Goal: Information Seeking & Learning: Learn about a topic

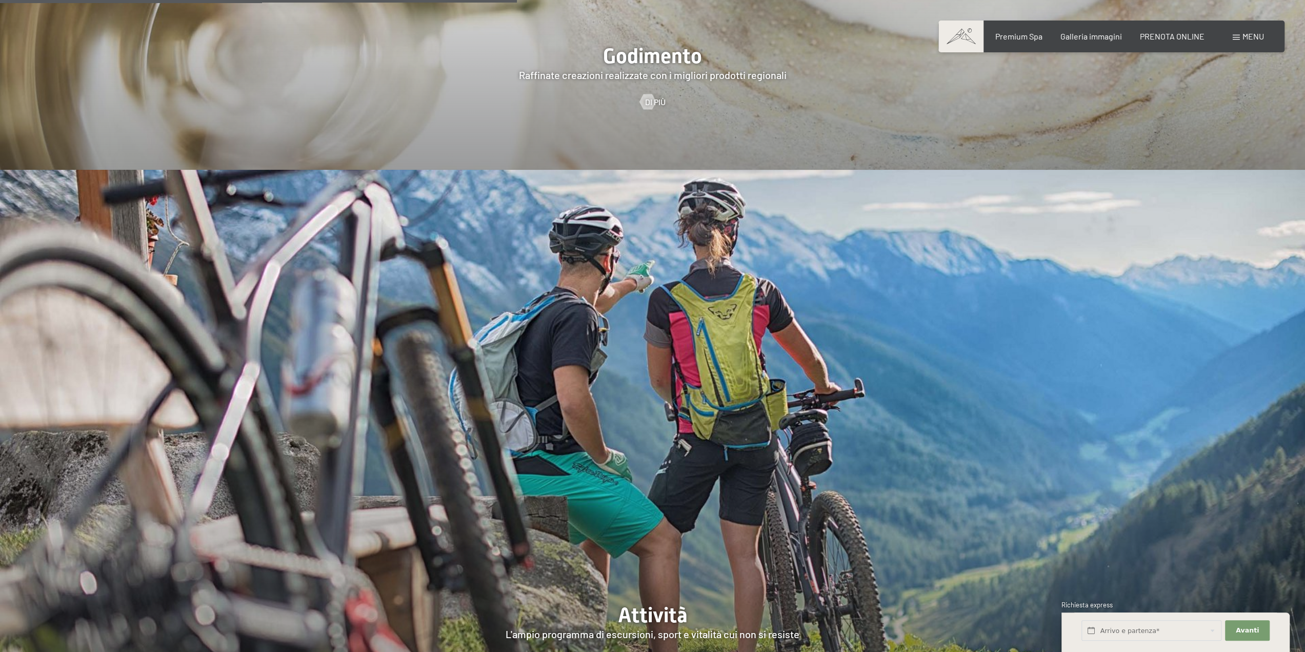
scroll to position [2872, 0]
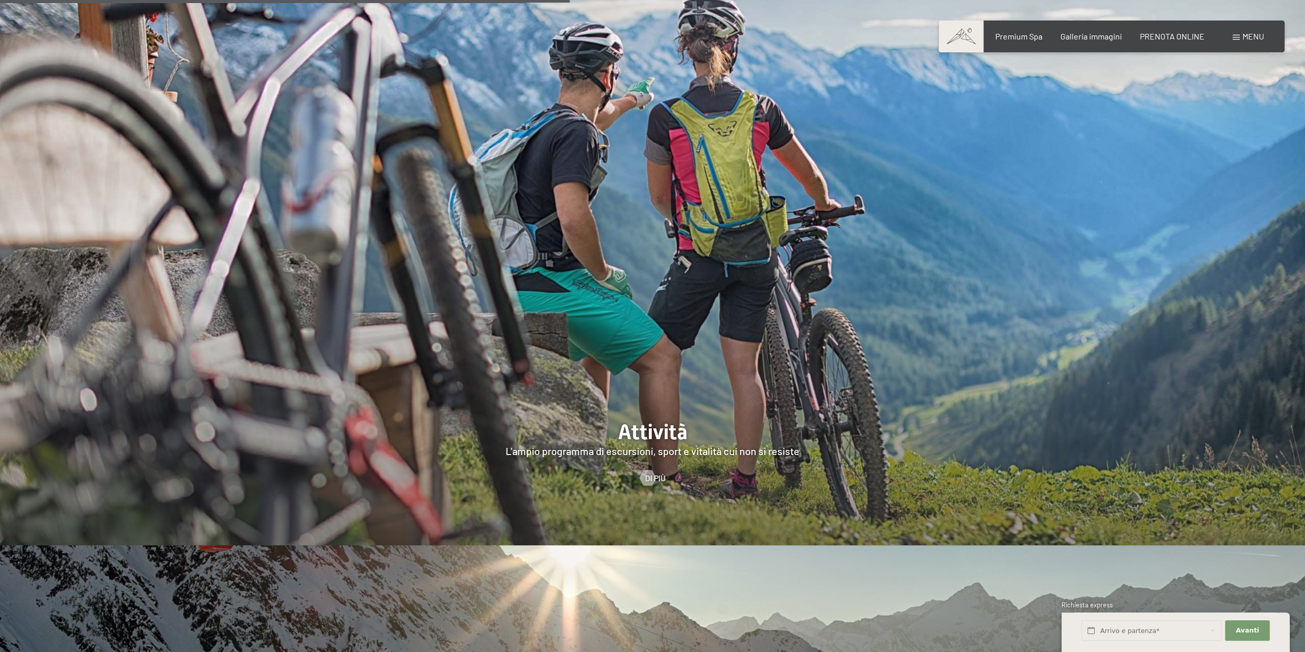
click at [1247, 39] on span "Menu" at bounding box center [1254, 36] width 22 height 10
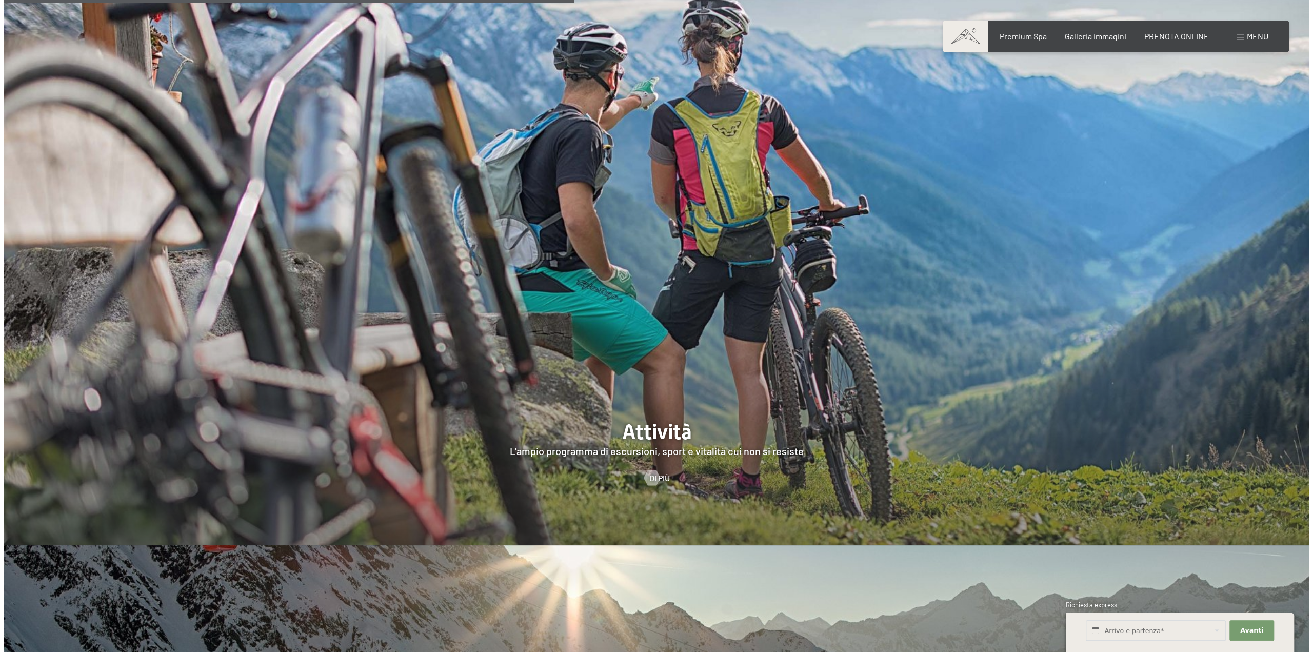
scroll to position [2985, 0]
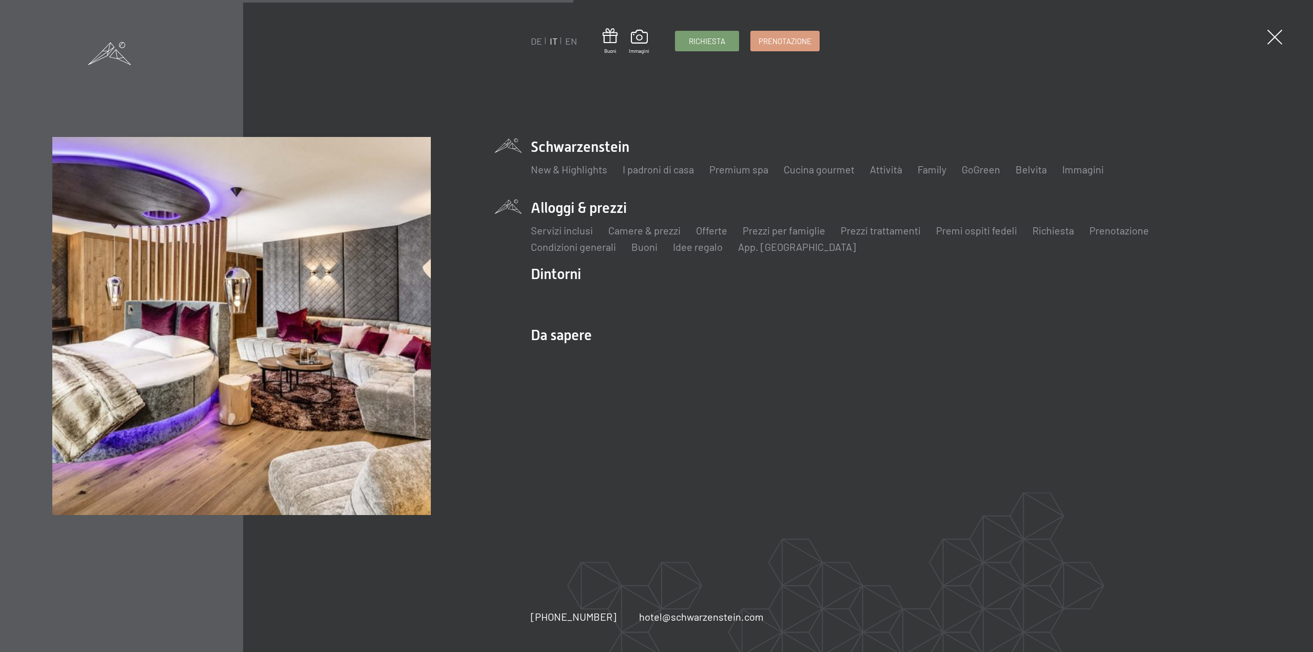
click at [597, 208] on li "Alloggi & prezzi Servizi inclusi Camere & prezzi Lista Offerte Lista Prezzi per…" at bounding box center [896, 226] width 730 height 56
click at [595, 208] on li "Alloggi & prezzi Servizi inclusi Camere & prezzi Lista Offerte Lista Prezzi per…" at bounding box center [896, 226] width 730 height 56
click at [539, 206] on li "Alloggi & prezzi Servizi inclusi Camere & prezzi Lista Offerte Lista Prezzi per…" at bounding box center [896, 226] width 730 height 56
click at [645, 228] on link "Camere & prezzi" at bounding box center [644, 230] width 72 height 12
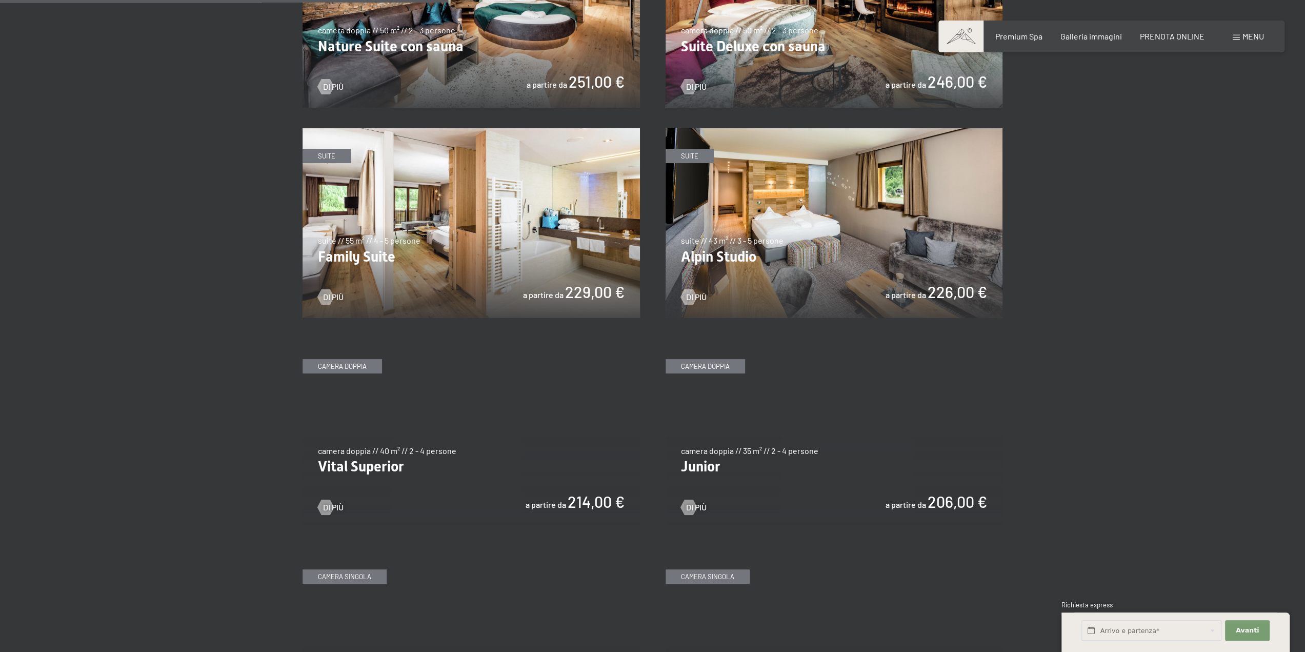
scroll to position [1180, 0]
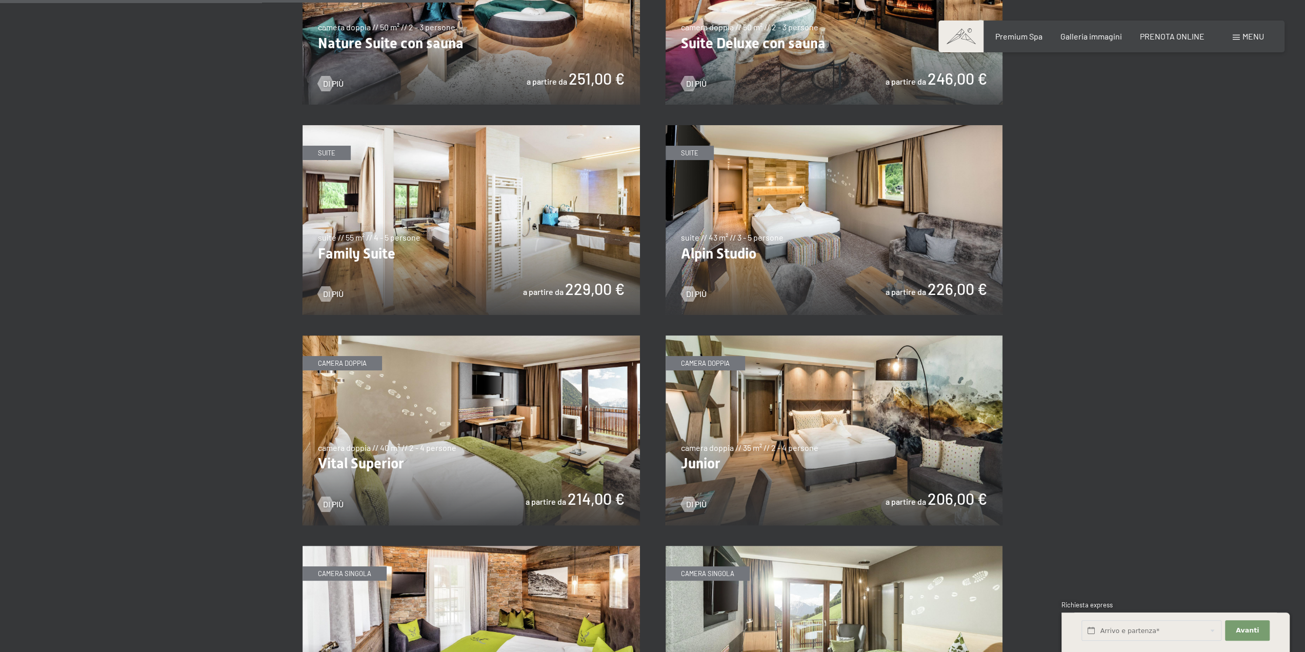
click at [776, 220] on img at bounding box center [834, 220] width 337 height 190
click at [559, 280] on img at bounding box center [471, 220] width 337 height 190
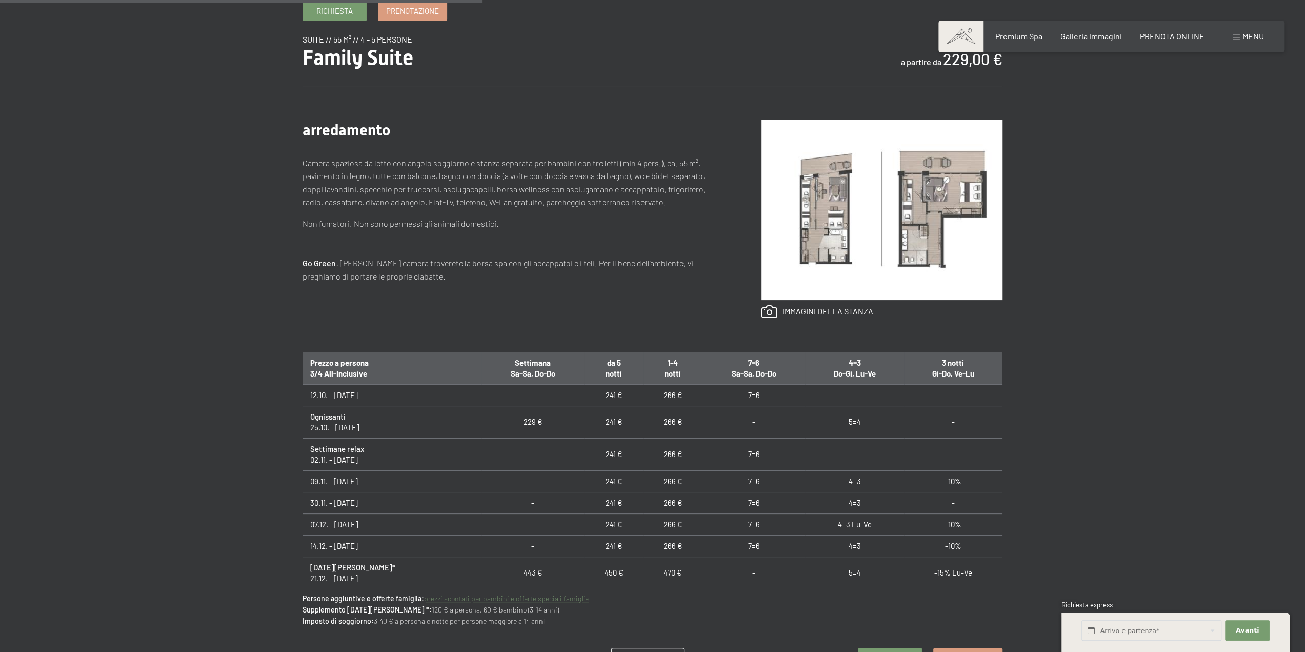
scroll to position [513, 0]
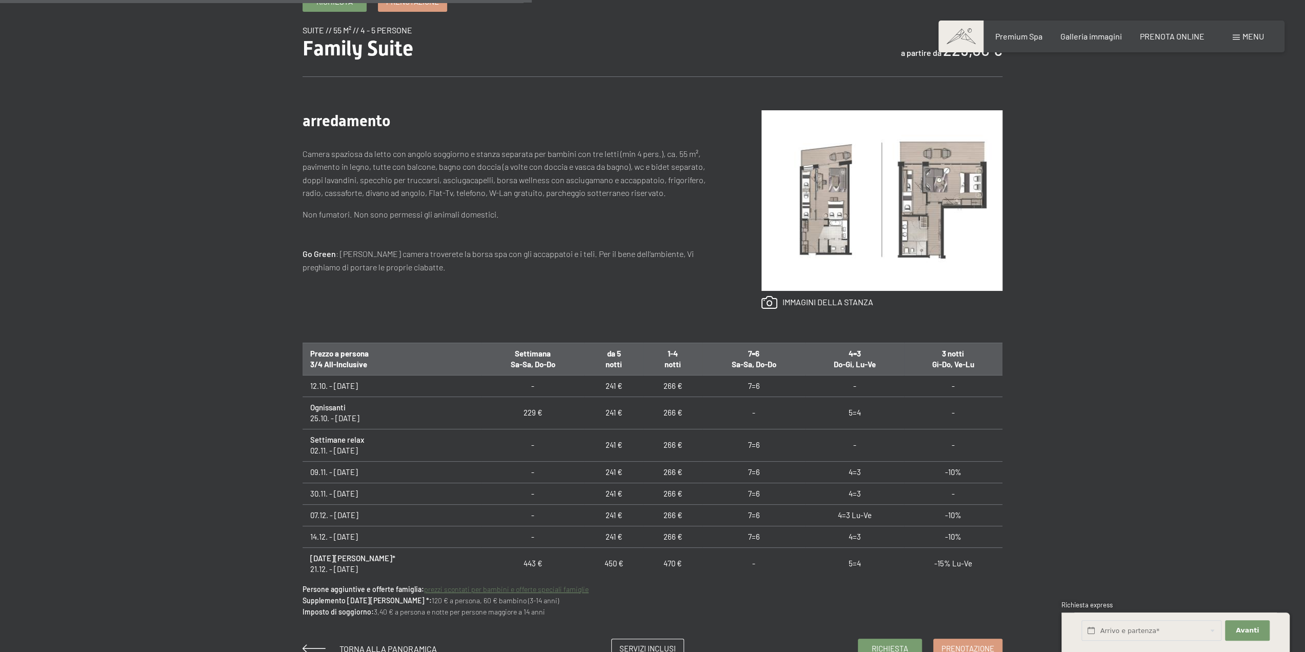
click at [546, 589] on link "prezzi scontati per bambini e offerte speciali famiglie" at bounding box center [506, 589] width 165 height 9
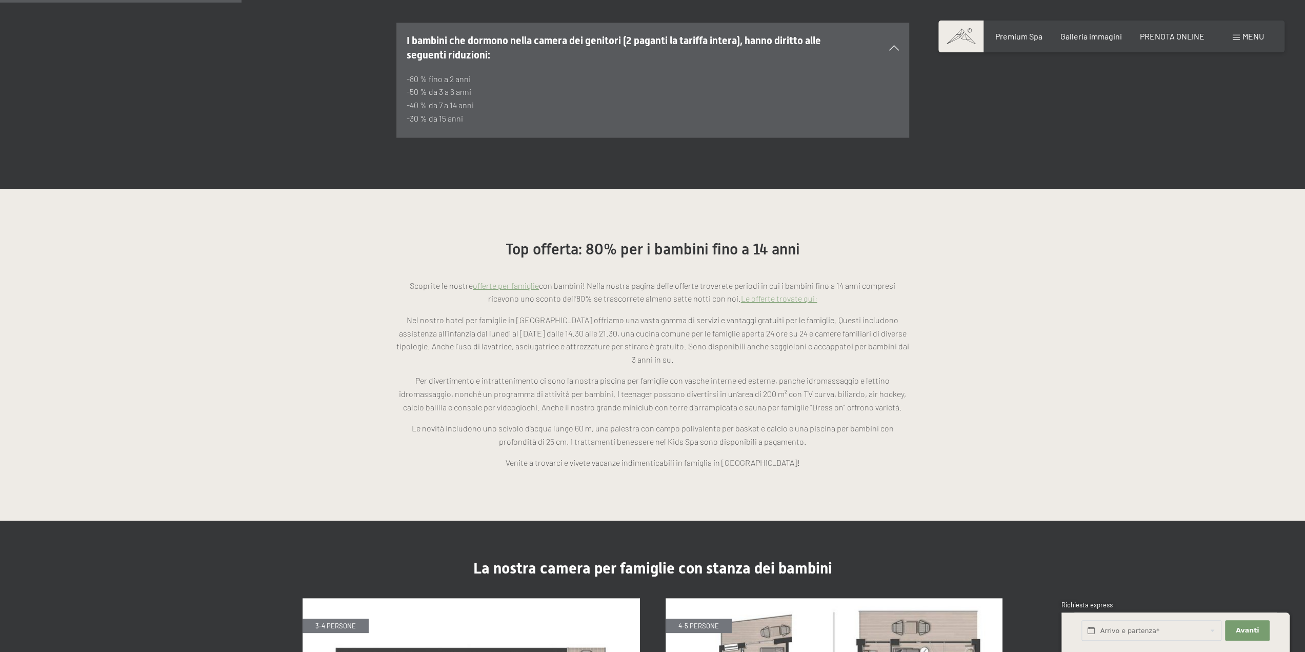
scroll to position [872, 0]
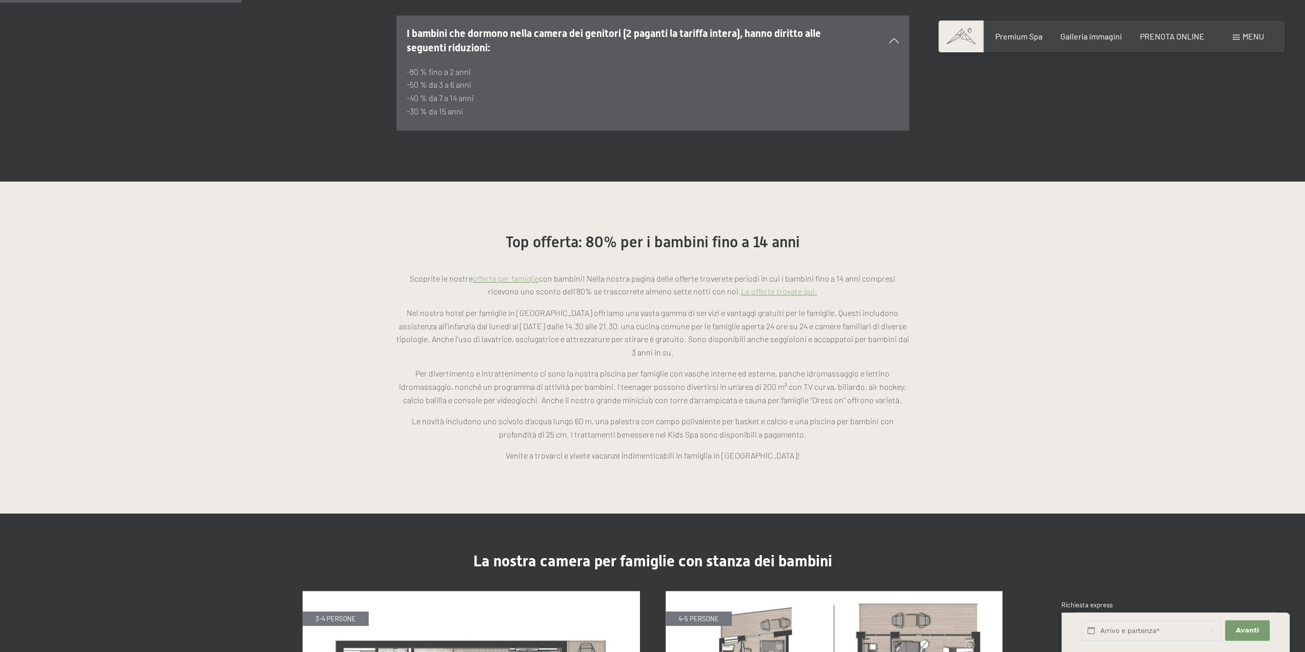
click at [784, 286] on link "Le offerte trovate qui:" at bounding box center [779, 291] width 76 height 10
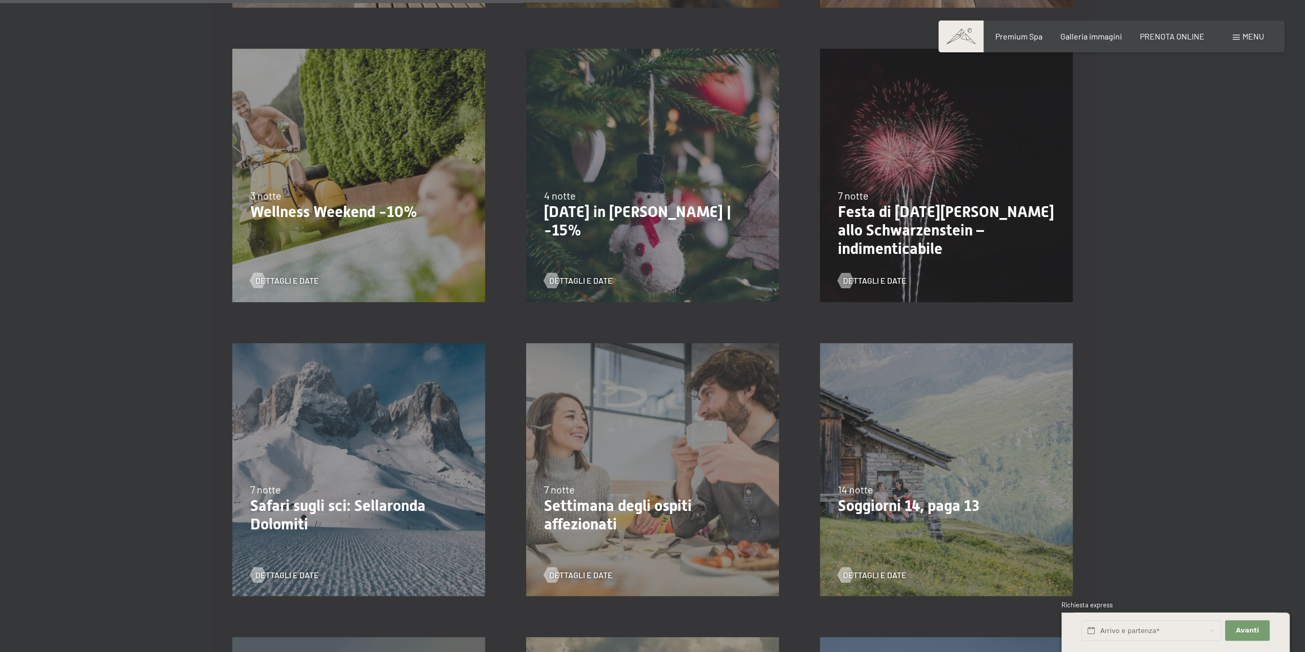
scroll to position [923, 0]
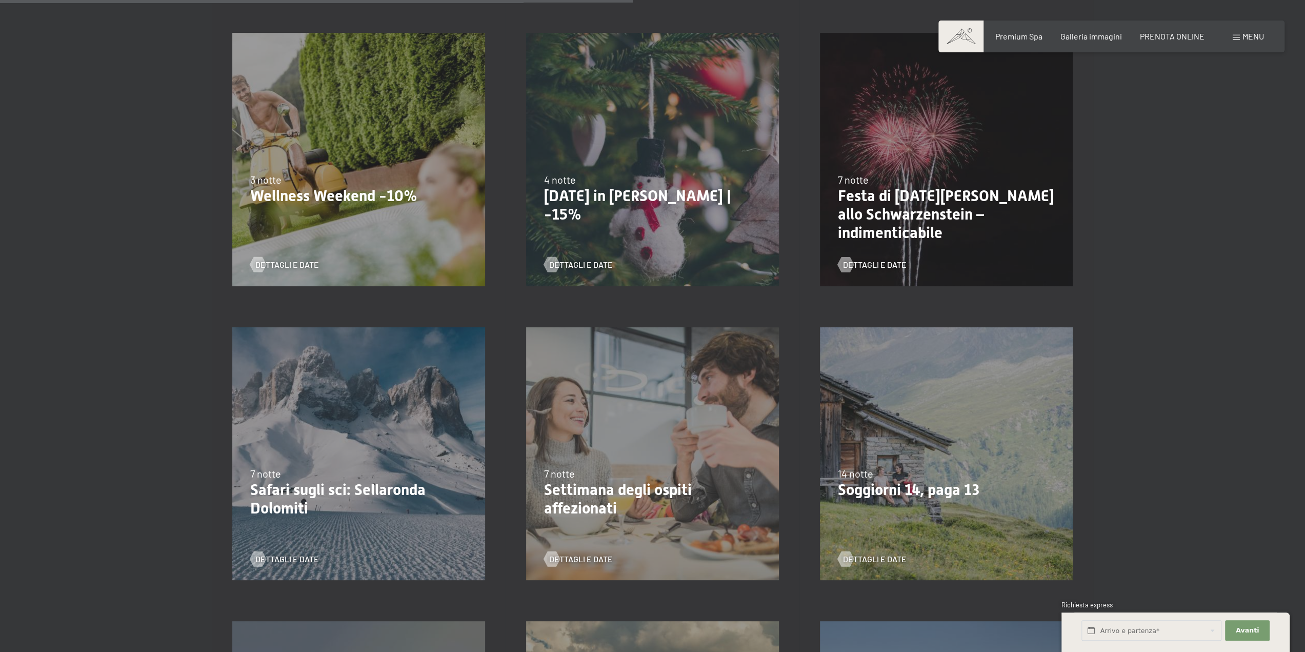
click at [368, 201] on p "Wellness Weekend -10%" at bounding box center [358, 196] width 217 height 18
click at [275, 261] on span "Dettagli e Date" at bounding box center [298, 264] width 64 height 11
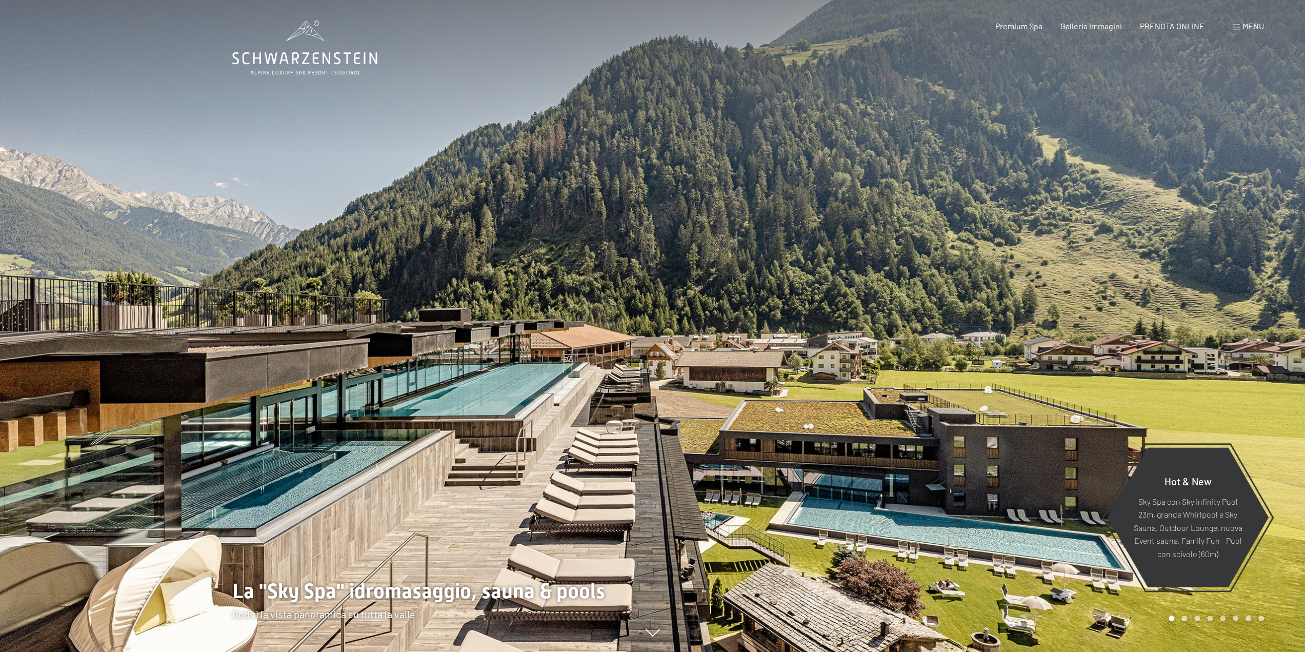
click at [1247, 28] on span "Menu" at bounding box center [1254, 26] width 22 height 10
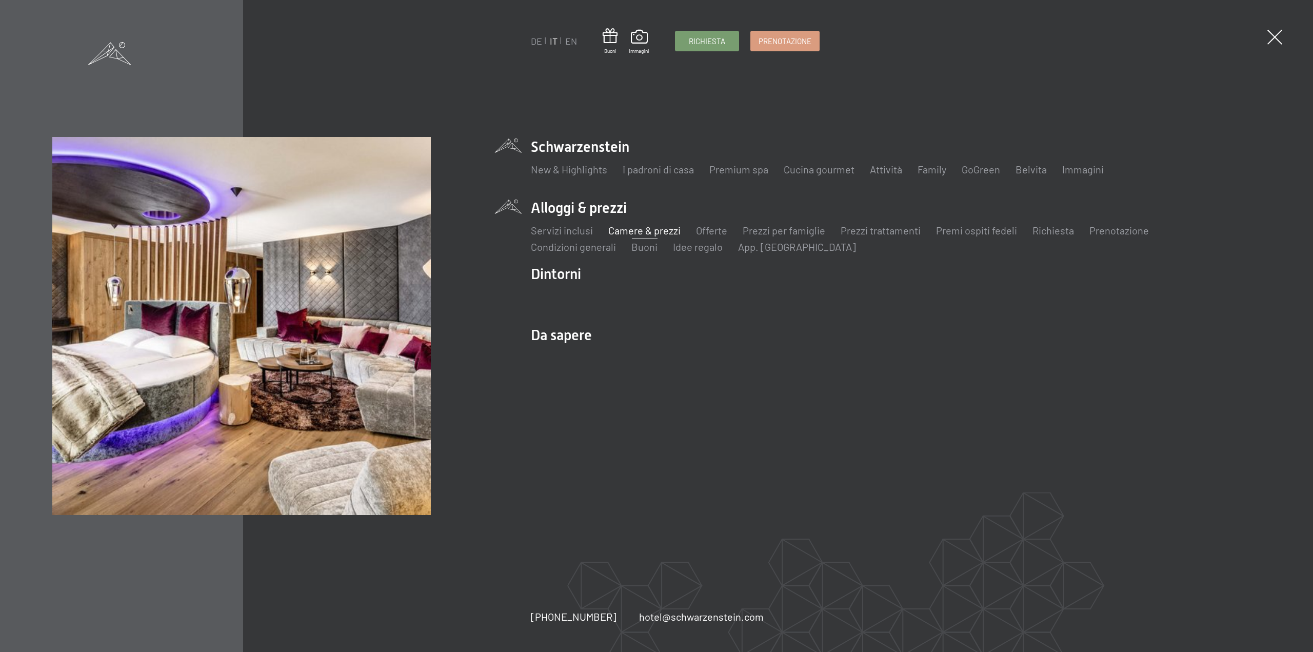
click at [643, 231] on link "Camere & prezzi" at bounding box center [644, 230] width 72 height 12
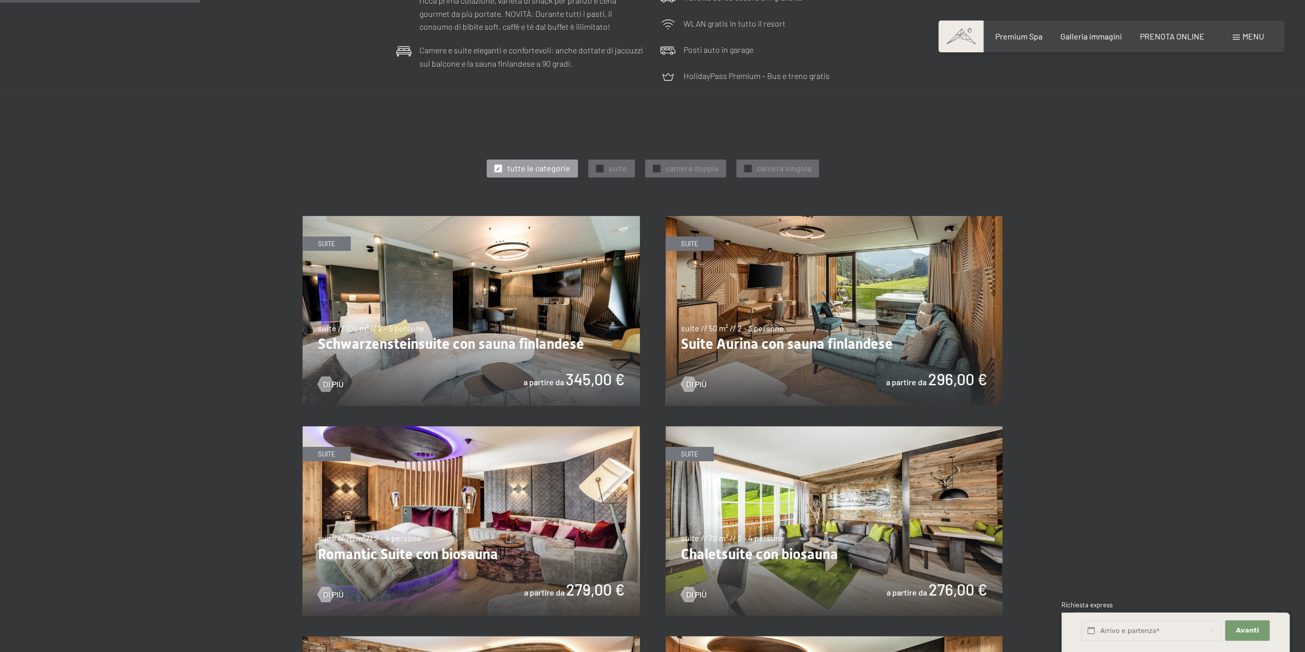
scroll to position [513, 0]
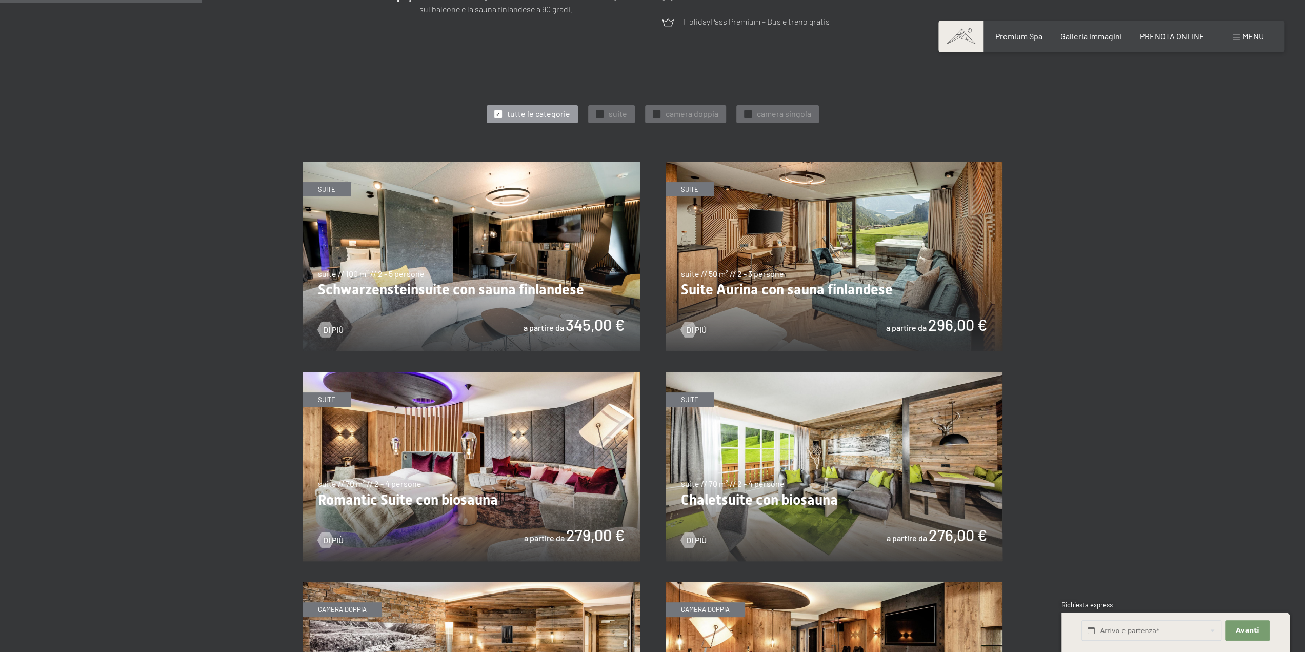
click at [591, 312] on img at bounding box center [471, 257] width 337 height 190
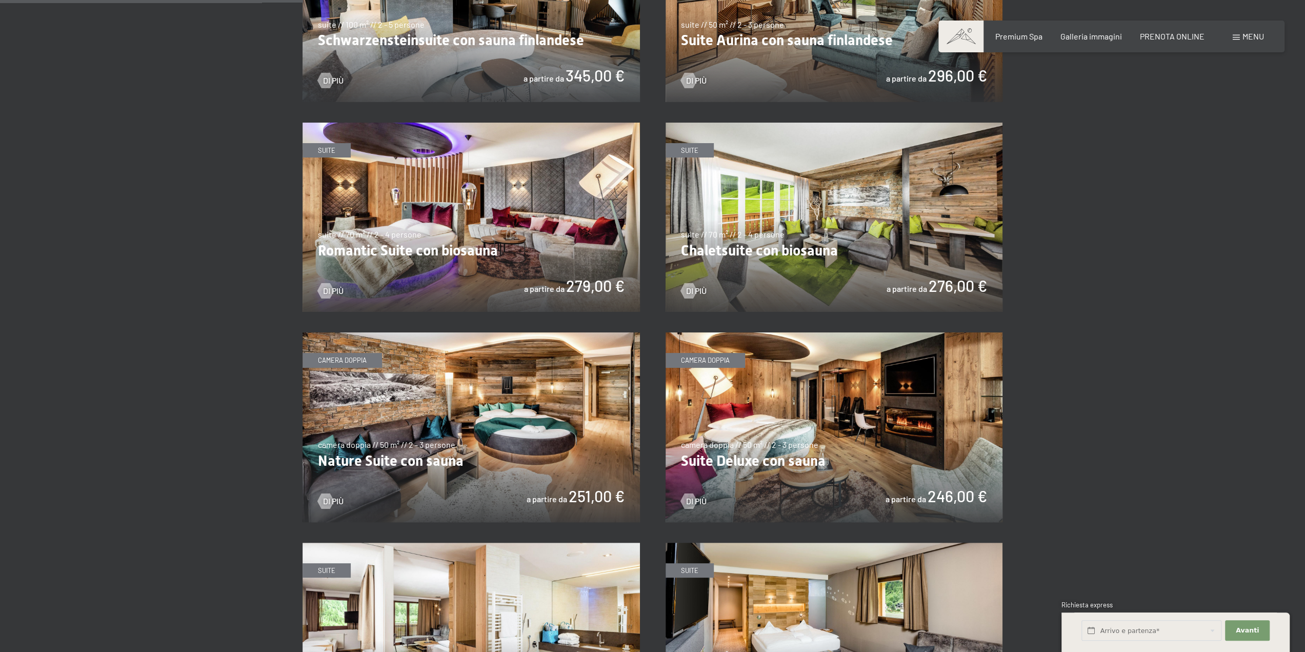
scroll to position [769, 0]
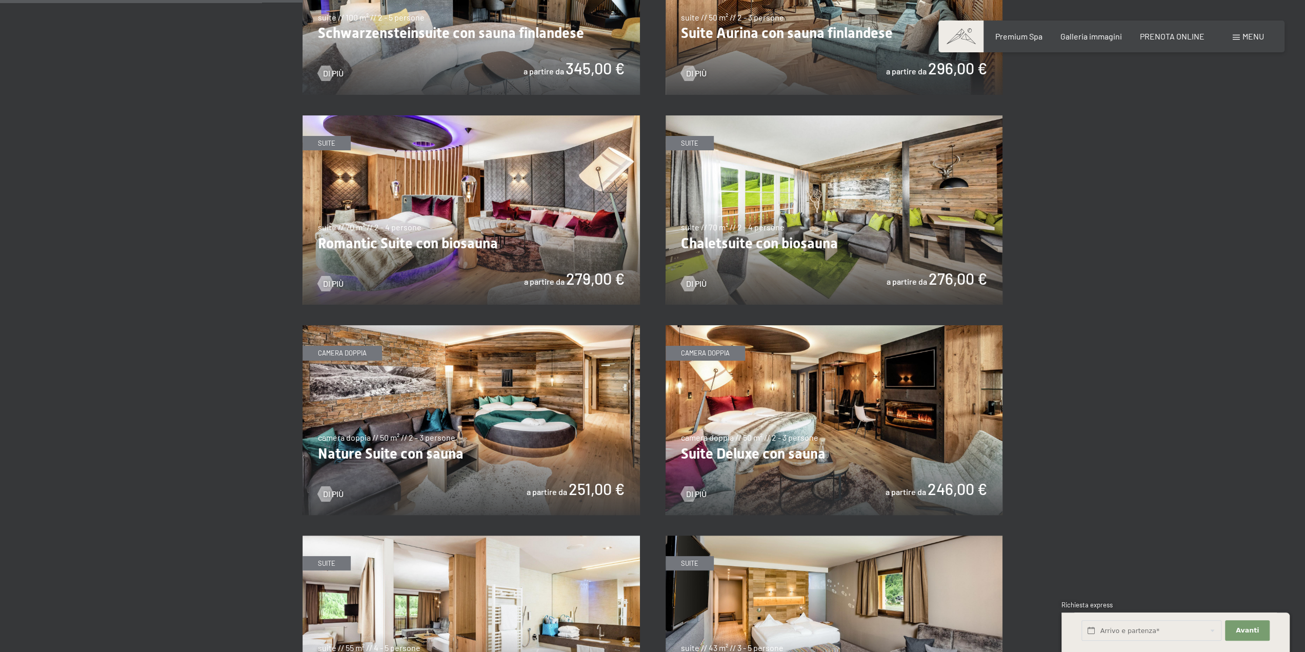
click at [599, 431] on img at bounding box center [471, 420] width 337 height 190
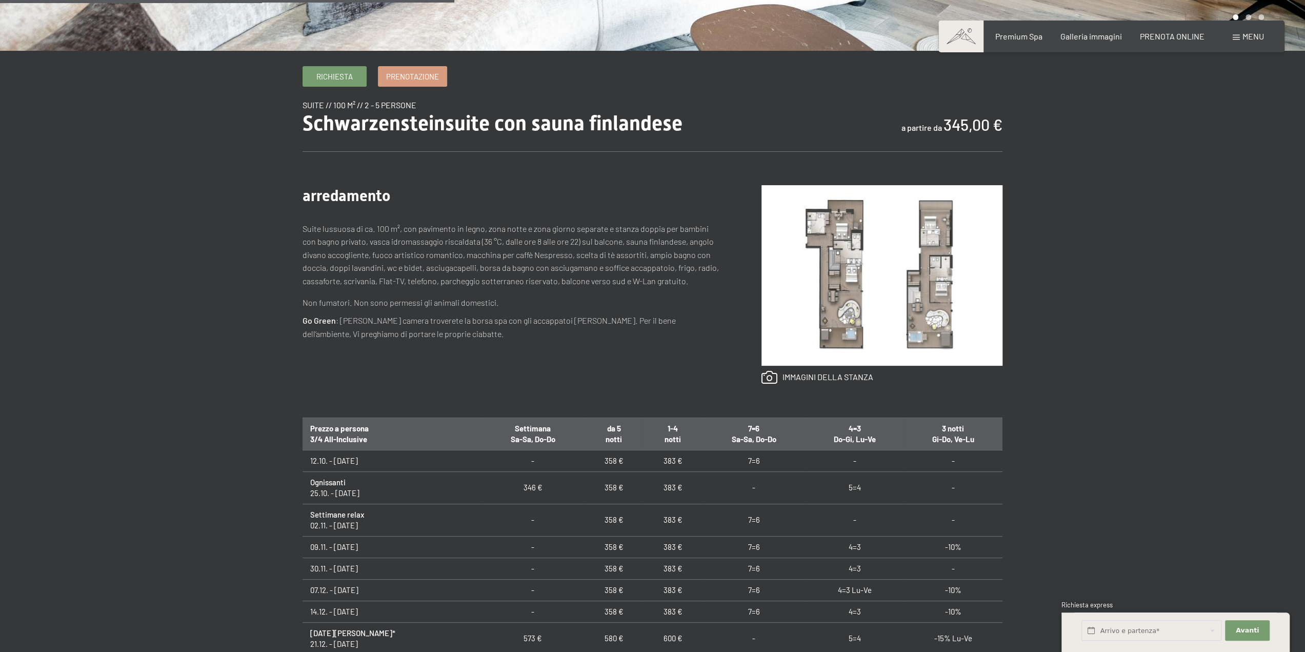
scroll to position [564, 0]
